Goal: Browse casually: Explore the website without a specific task or goal

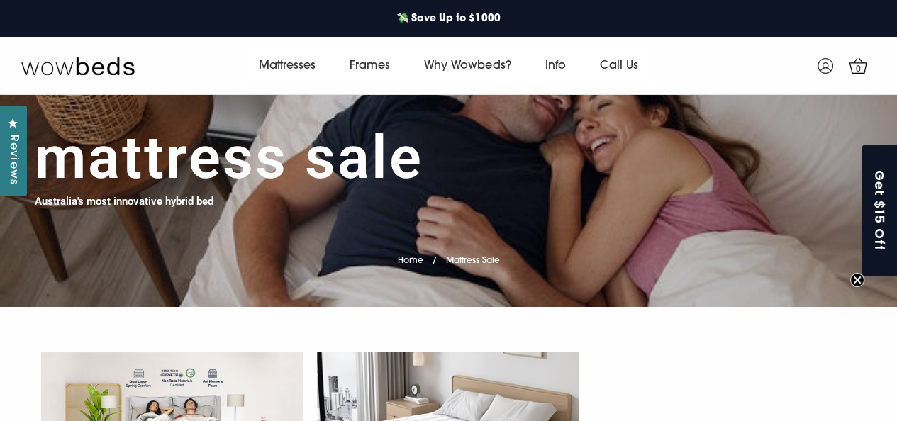
click at [367, 148] on h1 "Mattress Sale" at bounding box center [229, 158] width 389 height 71
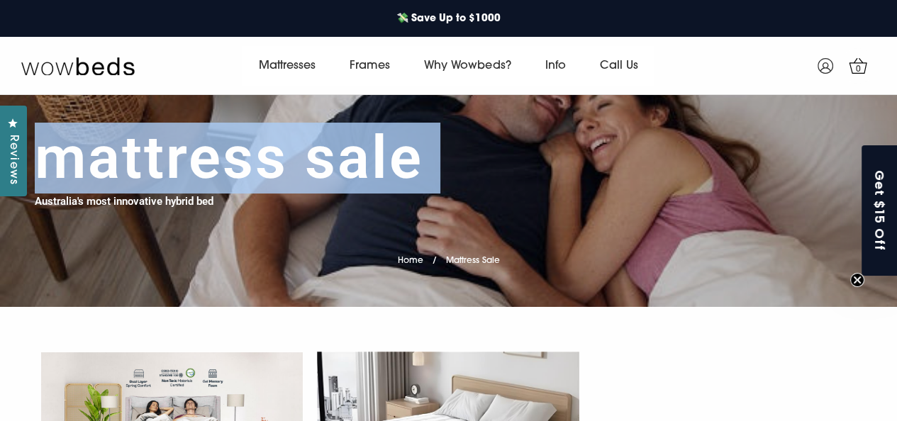
click at [367, 148] on h1 "Mattress Sale" at bounding box center [229, 158] width 389 height 71
click at [298, 148] on h1 "Mattress Sale" at bounding box center [229, 158] width 389 height 71
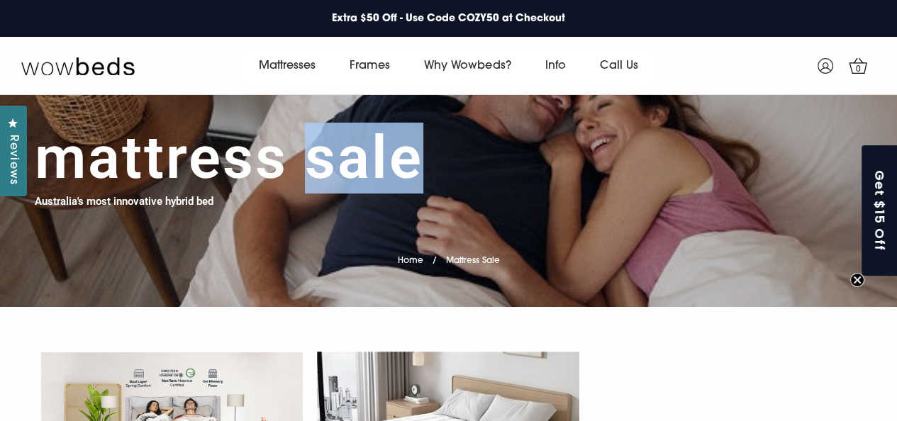
click at [298, 148] on h1 "Mattress Sale" at bounding box center [229, 158] width 389 height 71
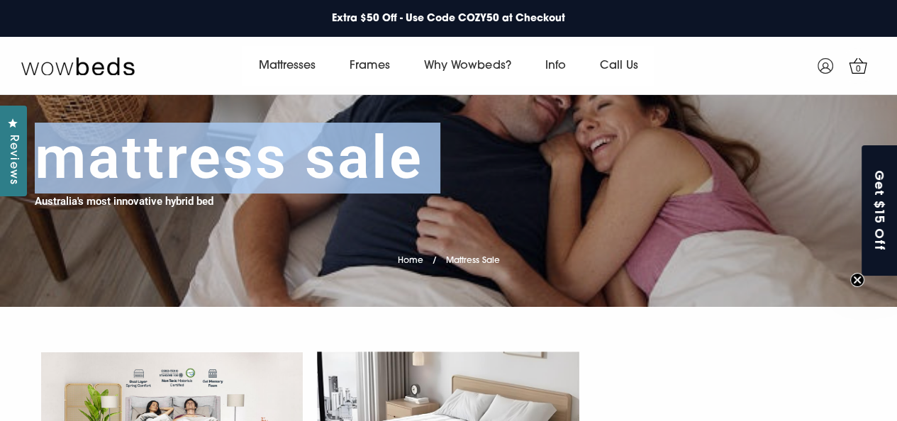
click at [298, 148] on h1 "Mattress Sale" at bounding box center [229, 158] width 389 height 71
click at [829, 69] on icon at bounding box center [826, 66] width 16 height 16
